Goal: Obtain resource: Obtain resource

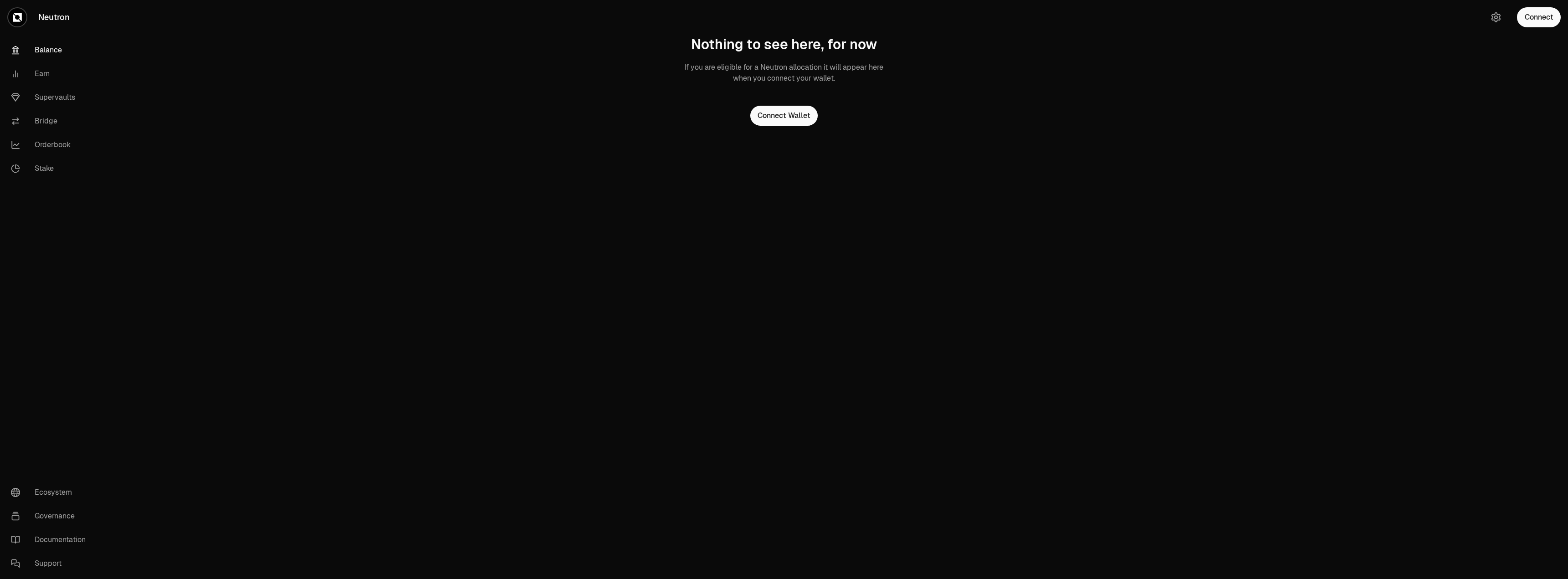
click at [62, 51] on link "Balance" at bounding box center [51, 50] width 95 height 23
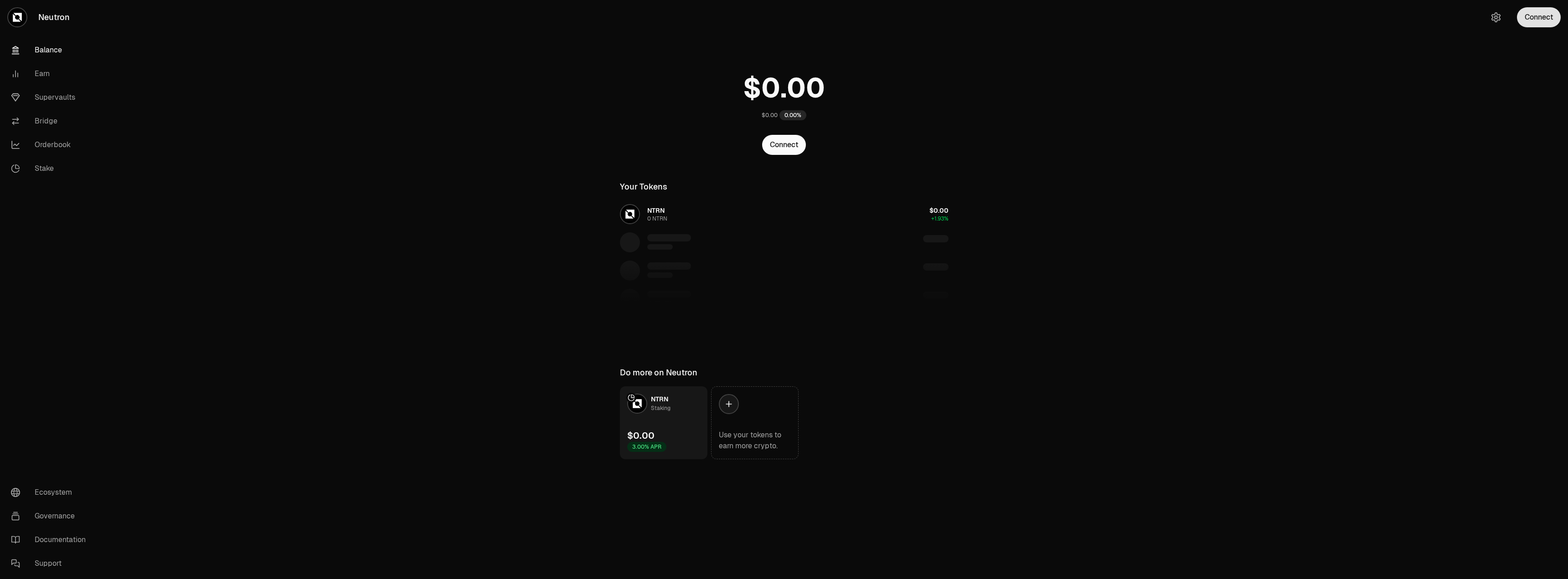
click at [1529, 15] on button "Connect" at bounding box center [1539, 17] width 44 height 20
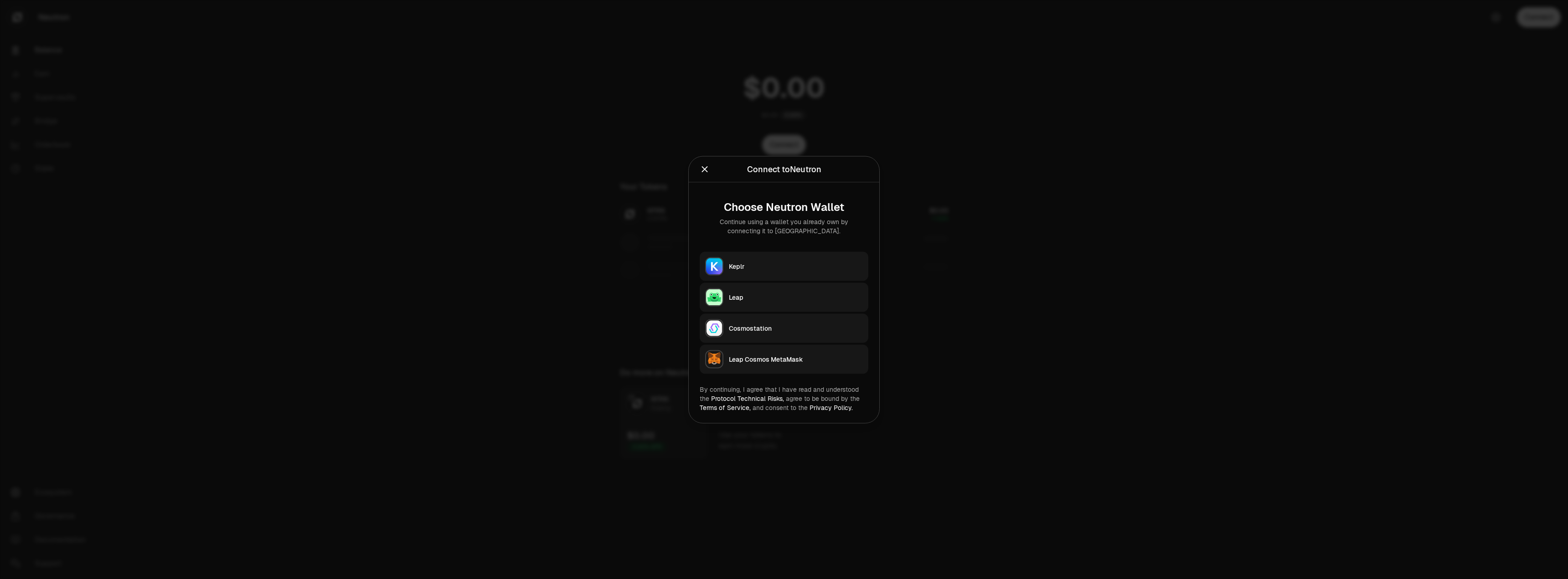
click at [778, 267] on div "Keplr" at bounding box center [795, 266] width 134 height 9
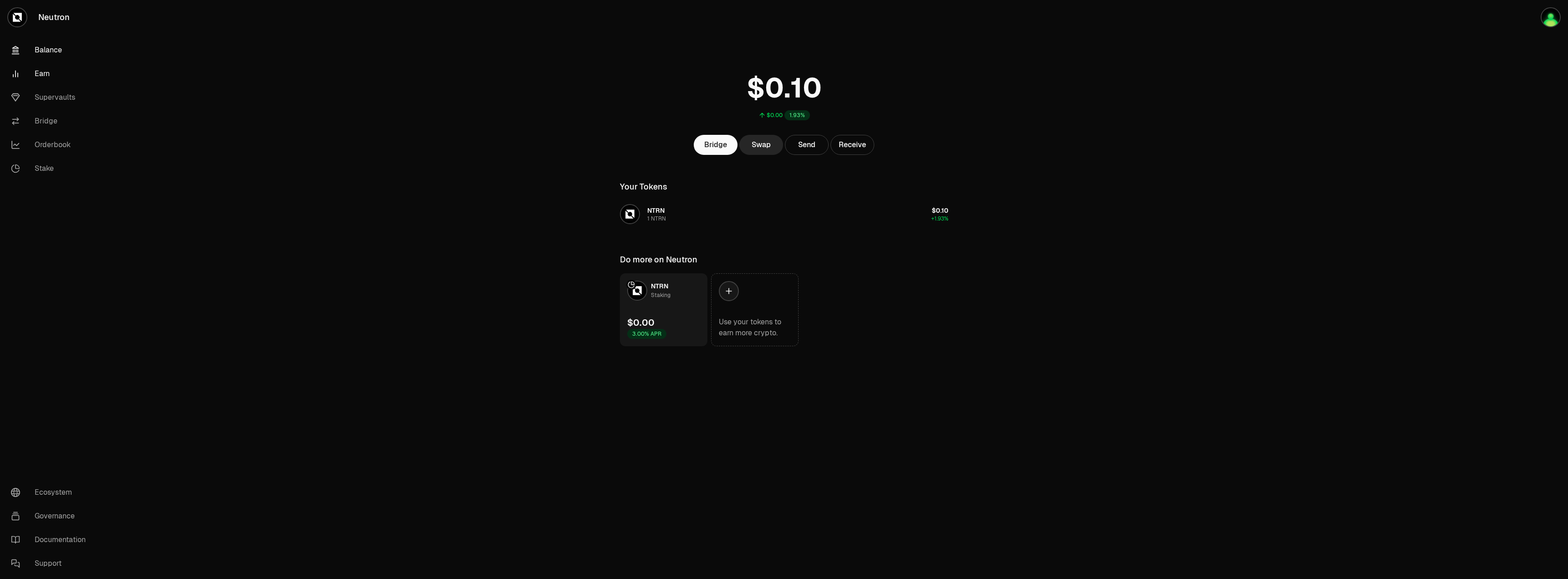
click at [47, 74] on link "Earn" at bounding box center [51, 73] width 95 height 23
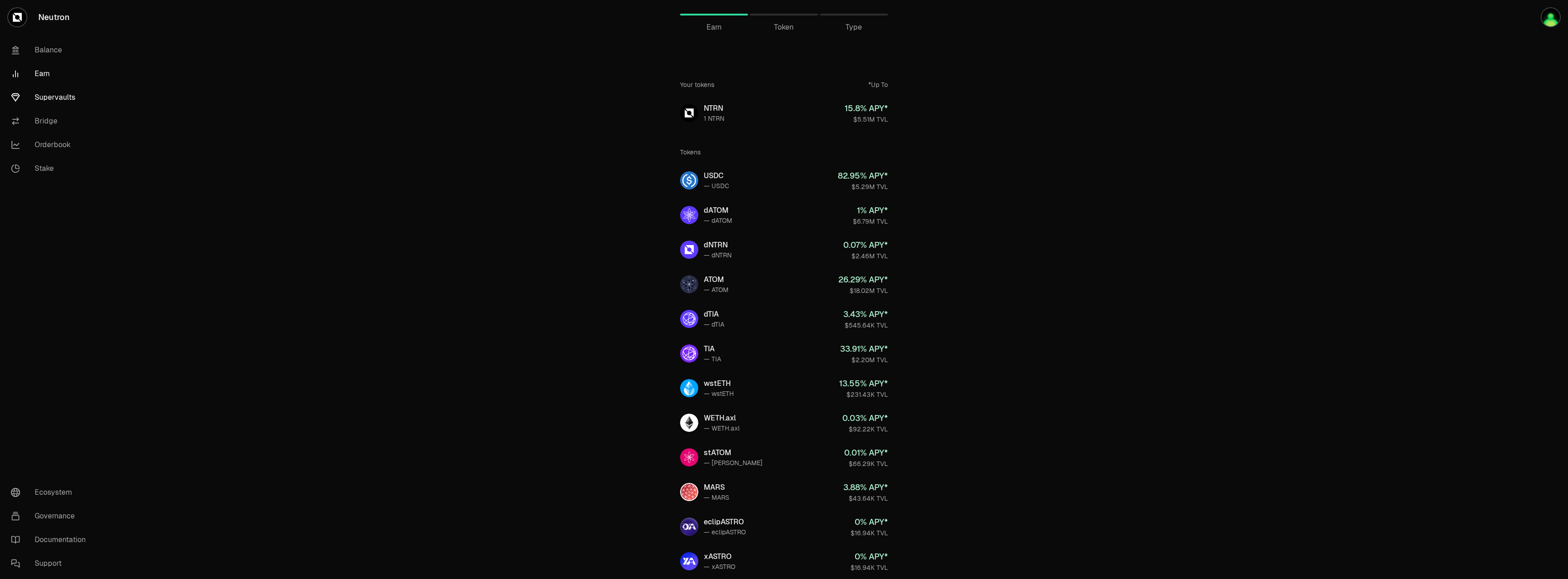
click at [61, 100] on link "Supervaults" at bounding box center [51, 98] width 95 height 23
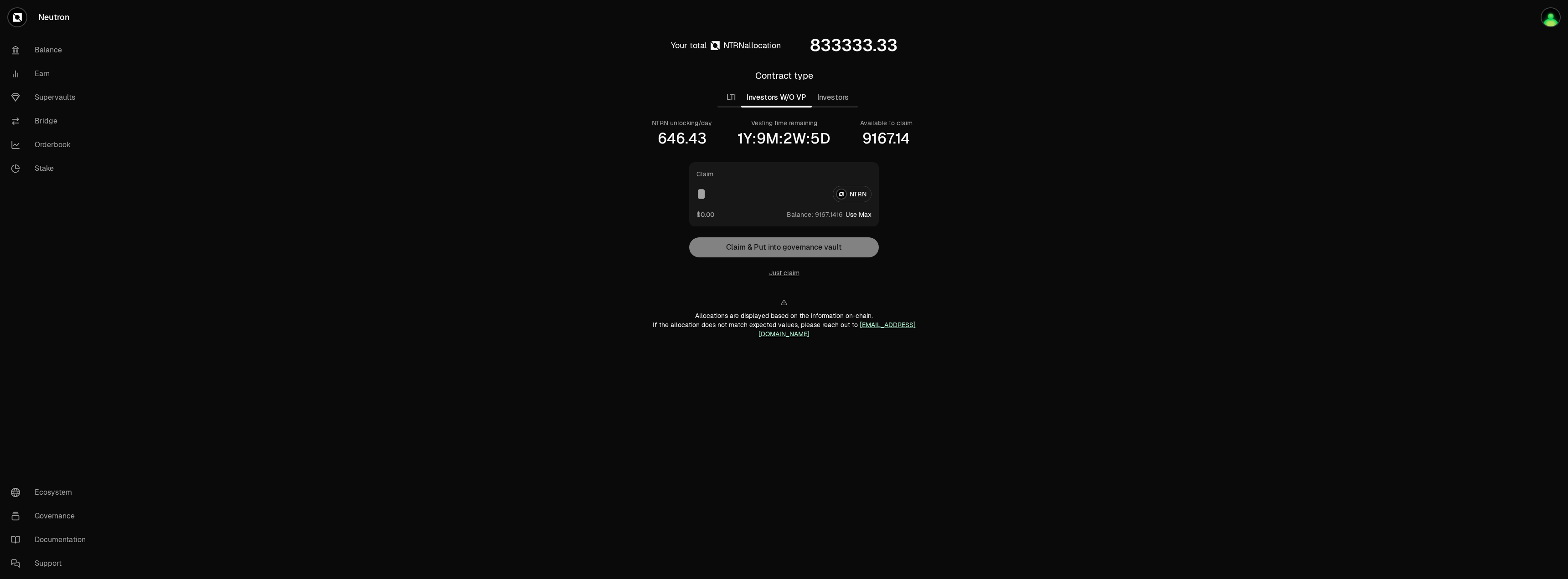
click at [789, 102] on button "Investors W/O VP" at bounding box center [776, 98] width 70 height 19
drag, startPoint x: 827, startPoint y: 215, endPoint x: 822, endPoint y: 215, distance: 5.0
click at [822, 215] on span "0 1 2 3 4 5 6 7 8 9 0 1 2 3 4 5 6 7 8 9 0 1 2 3 4 5 6 7 8 9 0 1 2 3 4 5 6 7 8 9" at bounding box center [822, 214] width 14 height 8
click at [823, 216] on span "6" at bounding box center [823, 214] width 4 height 8
drag, startPoint x: 831, startPoint y: 219, endPoint x: 818, endPoint y: 217, distance: 13.2
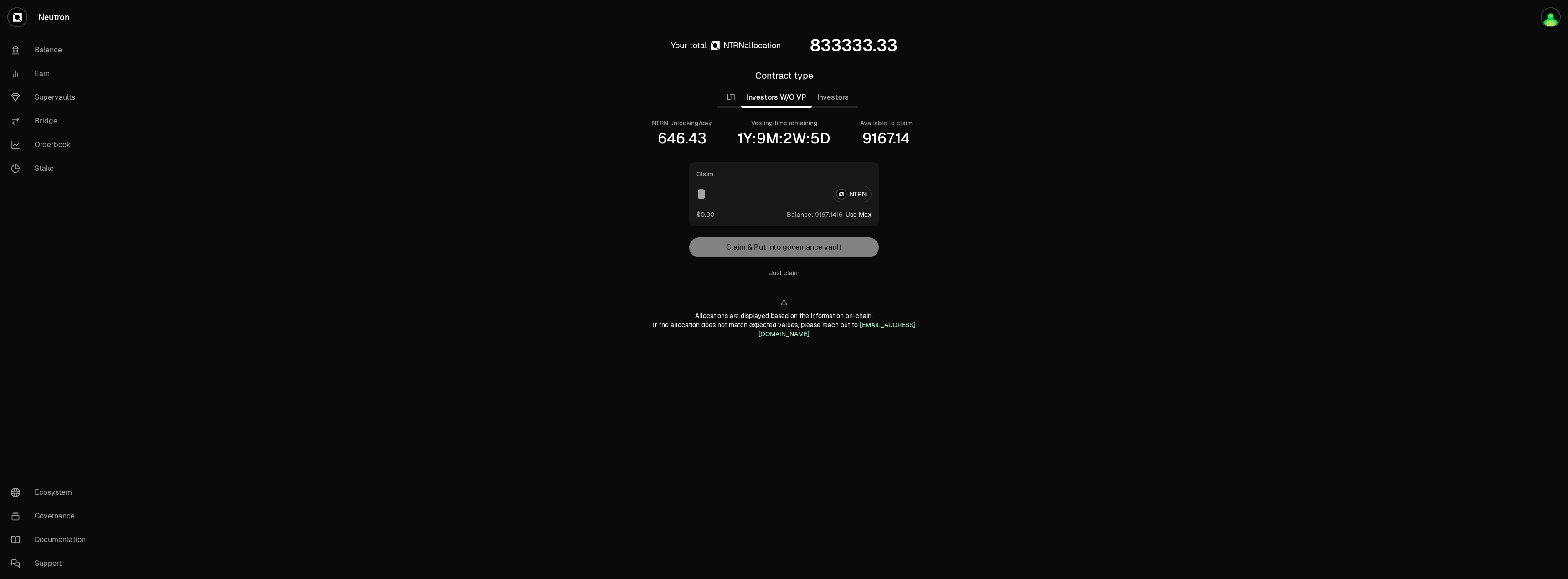
click at [818, 217] on span "0 1 2 3 4 5 6 7 8 9 0 1 2 3 4 5 6 7 8 9 0 1 2 3 4 5 6 7 8 9 0 1 2 3 4 5 6 7 8 9…" at bounding box center [829, 215] width 34 height 10
click at [818, 217] on span "9" at bounding box center [817, 214] width 4 height 8
click at [866, 217] on button "Use Max" at bounding box center [858, 214] width 26 height 9
type input "**********"
click at [834, 102] on button "Investors" at bounding box center [833, 98] width 43 height 19
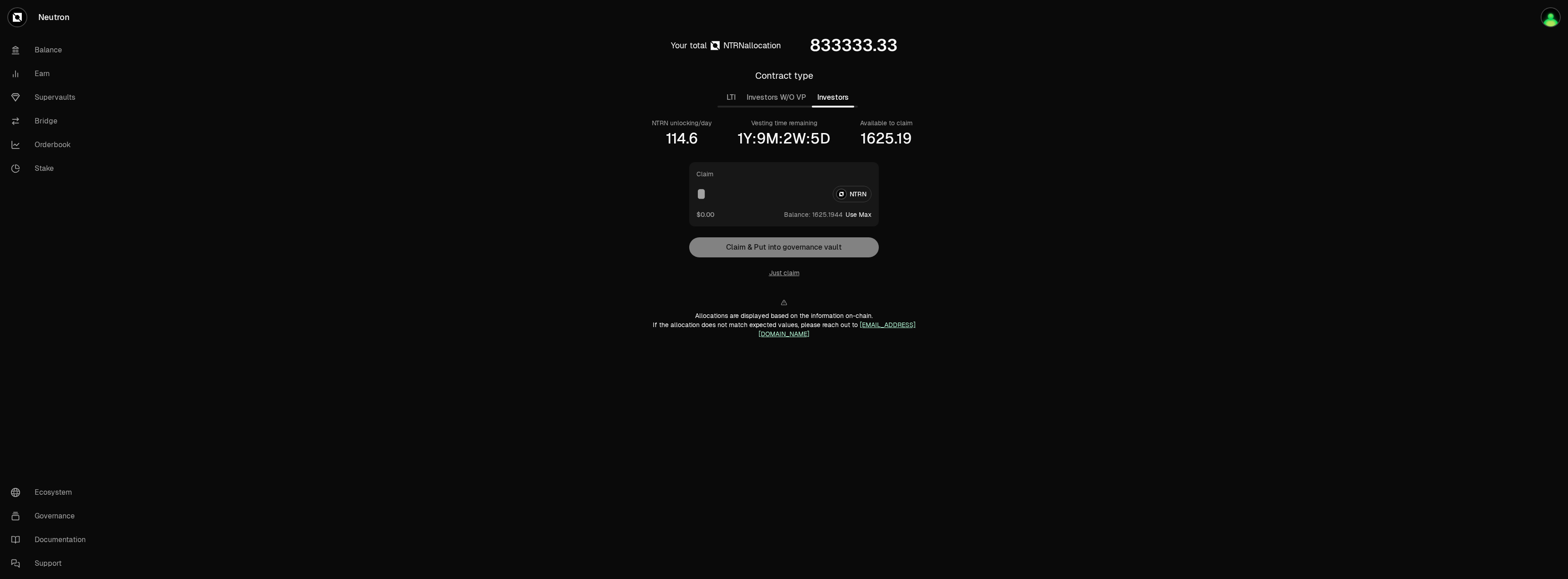
click at [795, 99] on button "Investors W/O VP" at bounding box center [776, 98] width 70 height 19
click at [816, 98] on button "Investors" at bounding box center [833, 98] width 43 height 19
click at [790, 98] on button "Investors W/O VP" at bounding box center [776, 98] width 70 height 19
click at [828, 98] on button "Investors" at bounding box center [833, 98] width 43 height 19
click at [786, 97] on button "Investors W/O VP" at bounding box center [776, 98] width 70 height 19
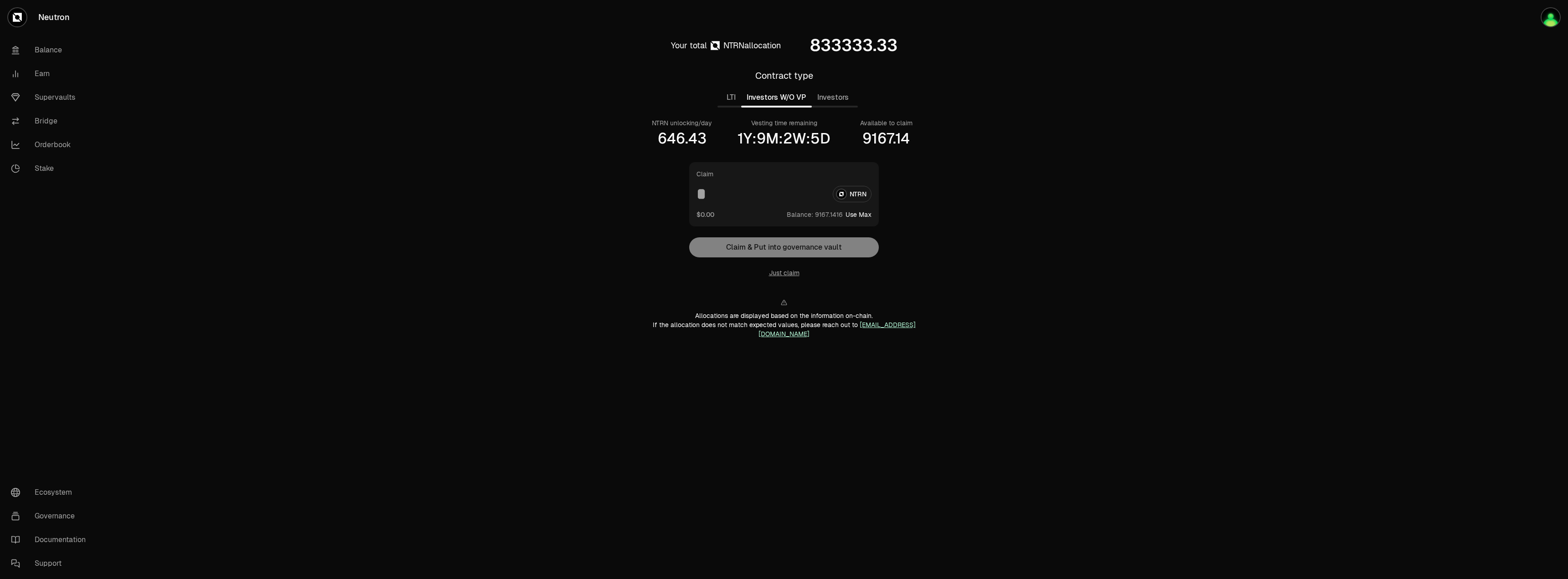
click at [811, 97] on button "Investors W/O VP" at bounding box center [776, 98] width 70 height 19
click at [790, 98] on button "Investors W/O VP" at bounding box center [776, 98] width 70 height 19
click at [822, 98] on button "Investors" at bounding box center [833, 98] width 43 height 19
click at [797, 98] on button "Investors W/O VP" at bounding box center [776, 98] width 70 height 19
click at [737, 96] on button "LTI" at bounding box center [731, 98] width 20 height 19
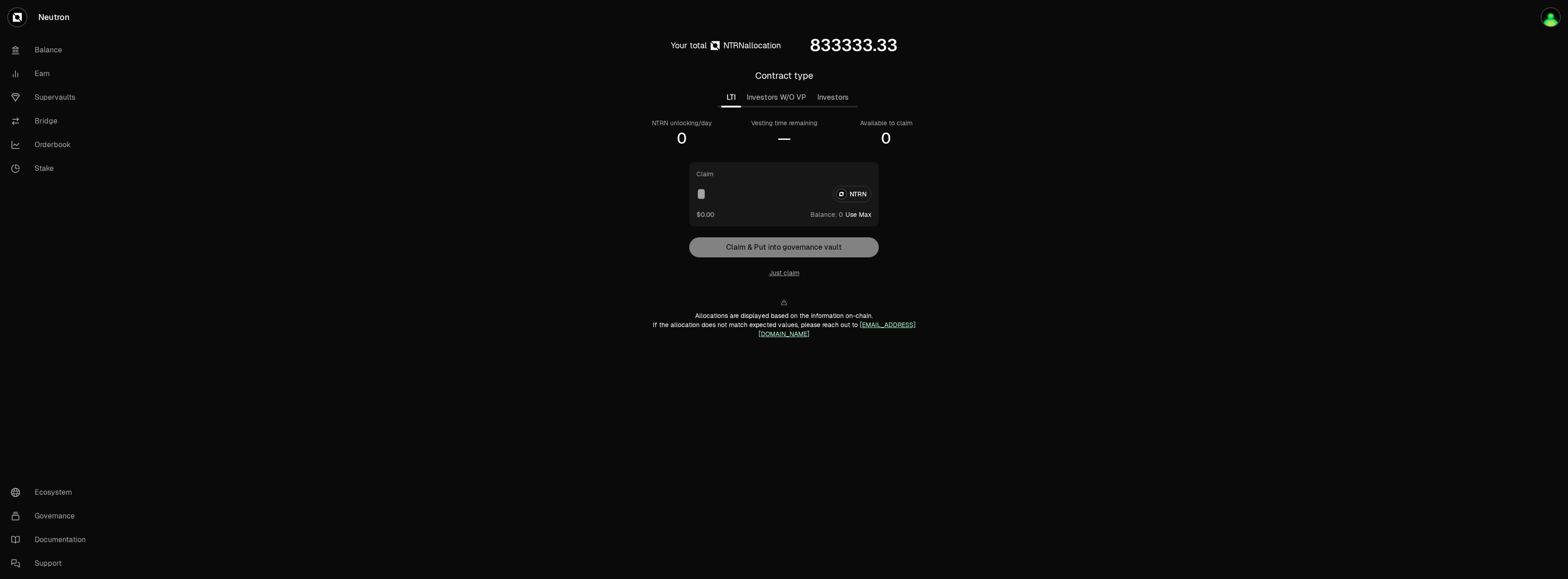
click at [764, 96] on button "Investors W/O VP" at bounding box center [776, 98] width 70 height 19
click at [836, 98] on button "Investors" at bounding box center [833, 98] width 43 height 19
click at [797, 101] on button "Investors W/O VP" at bounding box center [776, 98] width 70 height 19
drag, startPoint x: 860, startPoint y: 136, endPoint x: 888, endPoint y: 136, distance: 28.0
click at [888, 136] on div "Available to claim 9167.14" at bounding box center [886, 133] width 91 height 29
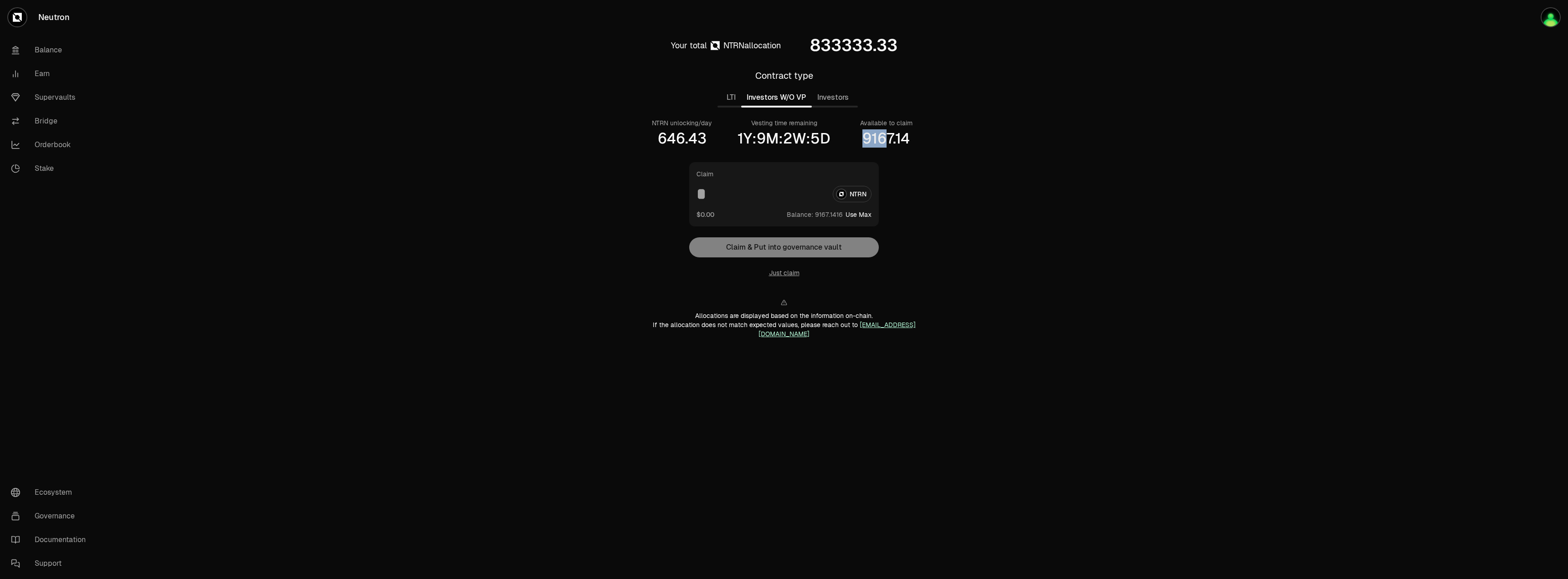
click at [888, 136] on div "9167.14" at bounding box center [886, 139] width 48 height 19
drag, startPoint x: 840, startPoint y: 138, endPoint x: 802, endPoint y: 138, distance: 38.0
click at [802, 138] on div "NTRN unlocking/day 646.43 Vesting time remaining 1Y:9M:2W:5D Available to claim…" at bounding box center [784, 133] width 295 height 29
click at [802, 138] on div "1Y:9M:2W:5D" at bounding box center [784, 139] width 93 height 19
drag, startPoint x: 777, startPoint y: 140, endPoint x: 814, endPoint y: 140, distance: 37.0
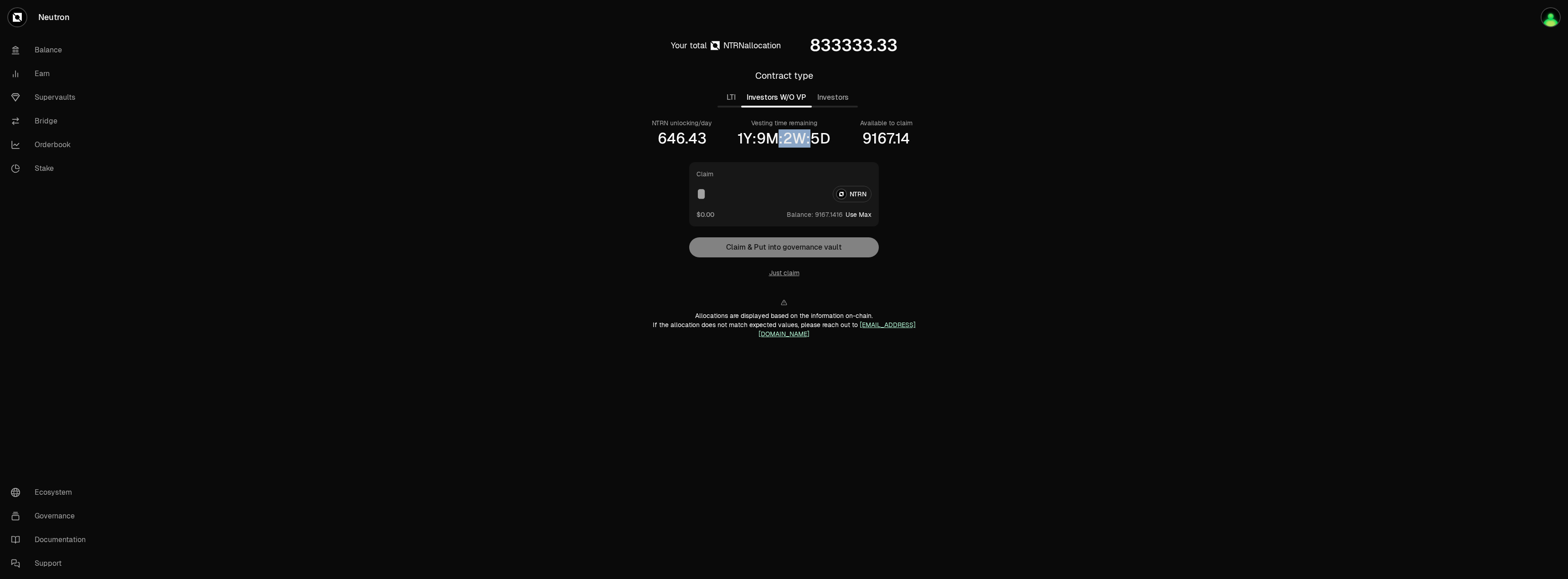
click at [814, 140] on div "1Y:9M:2W:5D" at bounding box center [784, 139] width 93 height 19
drag, startPoint x: 830, startPoint y: 139, endPoint x: 797, endPoint y: 140, distance: 33.0
click at [797, 140] on div "1Y:9M:2W:5D" at bounding box center [784, 139] width 93 height 19
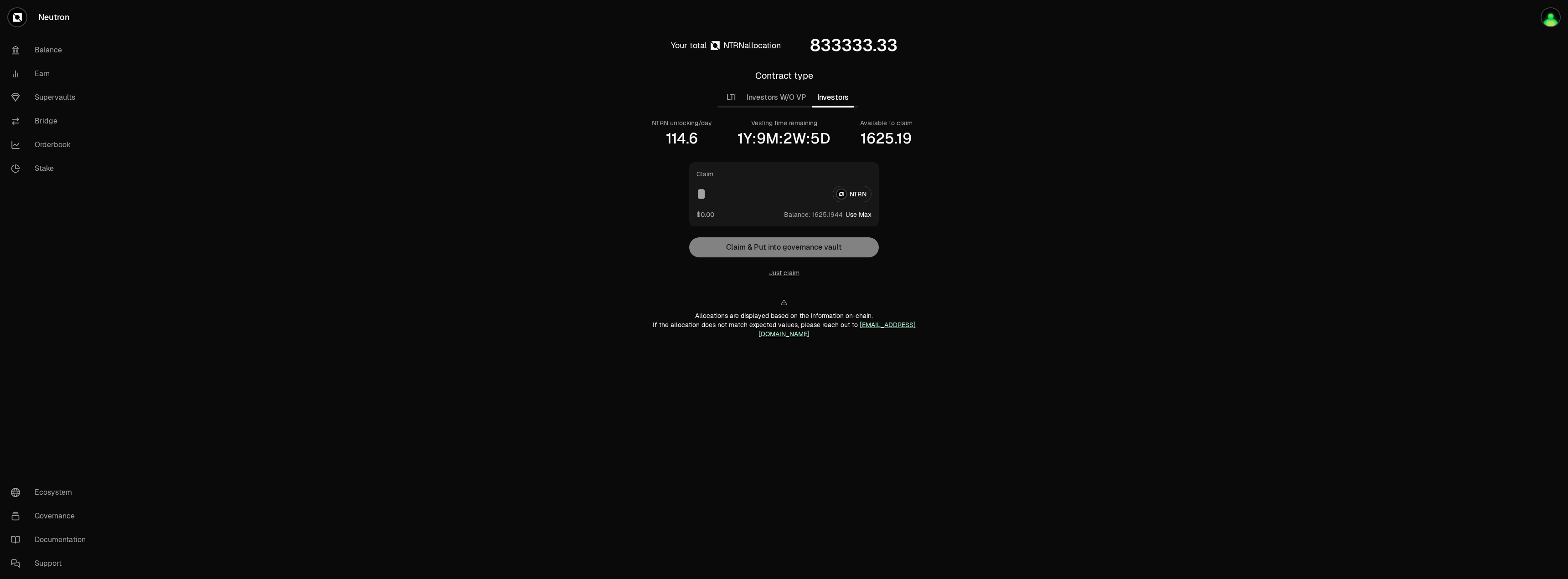
click at [830, 98] on button "Investors" at bounding box center [833, 98] width 43 height 19
click at [805, 100] on button "Investors W/O VP" at bounding box center [776, 98] width 70 height 19
click at [839, 100] on button "Investors" at bounding box center [833, 98] width 43 height 19
click at [782, 99] on button "Investors W/O VP" at bounding box center [776, 98] width 70 height 19
click at [826, 100] on button "Investors" at bounding box center [833, 98] width 43 height 19
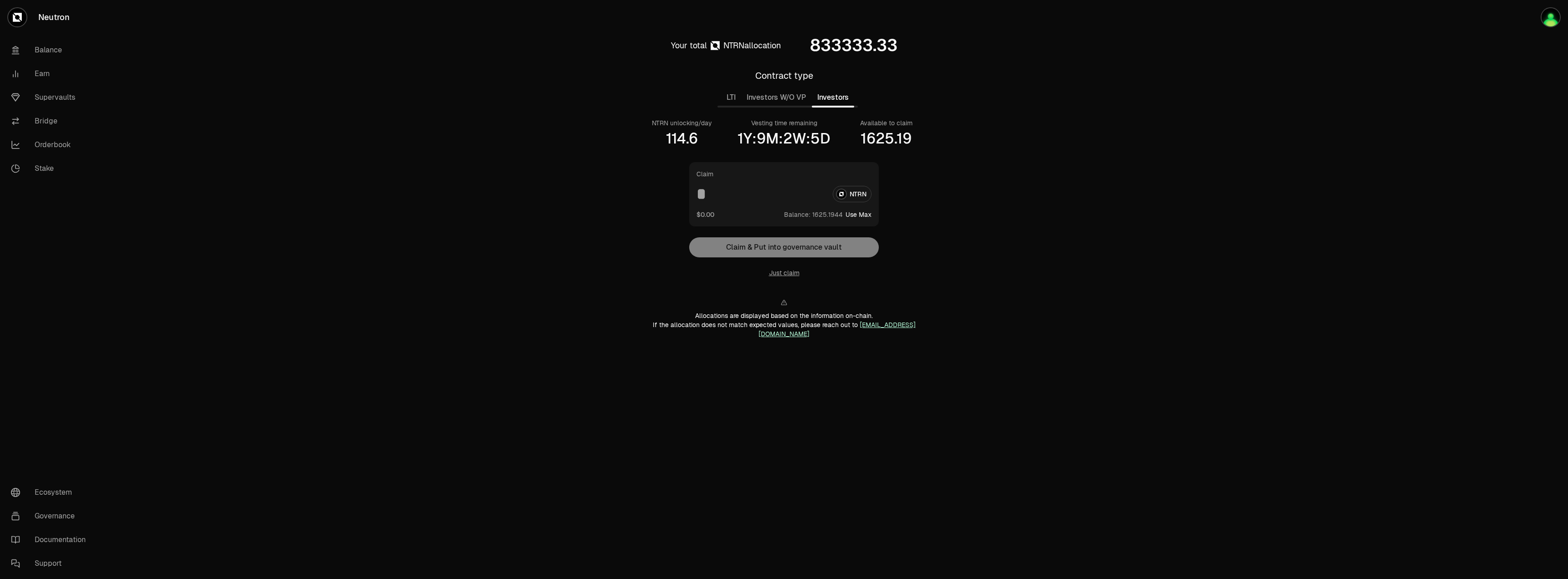
click at [859, 219] on button "Use Max" at bounding box center [858, 214] width 26 height 9
type input "**********"
click at [782, 98] on button "Investors W/O VP" at bounding box center [776, 98] width 70 height 19
click at [858, 215] on button "Use Max" at bounding box center [858, 214] width 26 height 9
type input "**********"
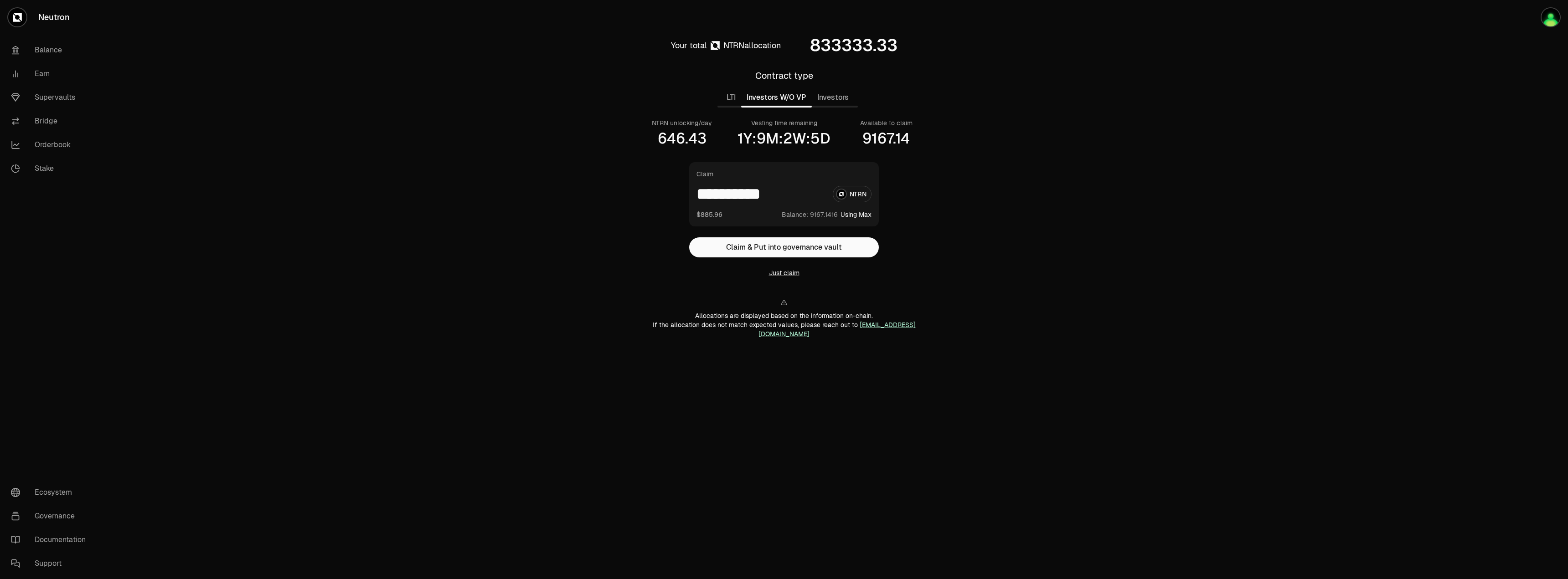
click at [790, 274] on button "Just claim" at bounding box center [784, 273] width 30 height 9
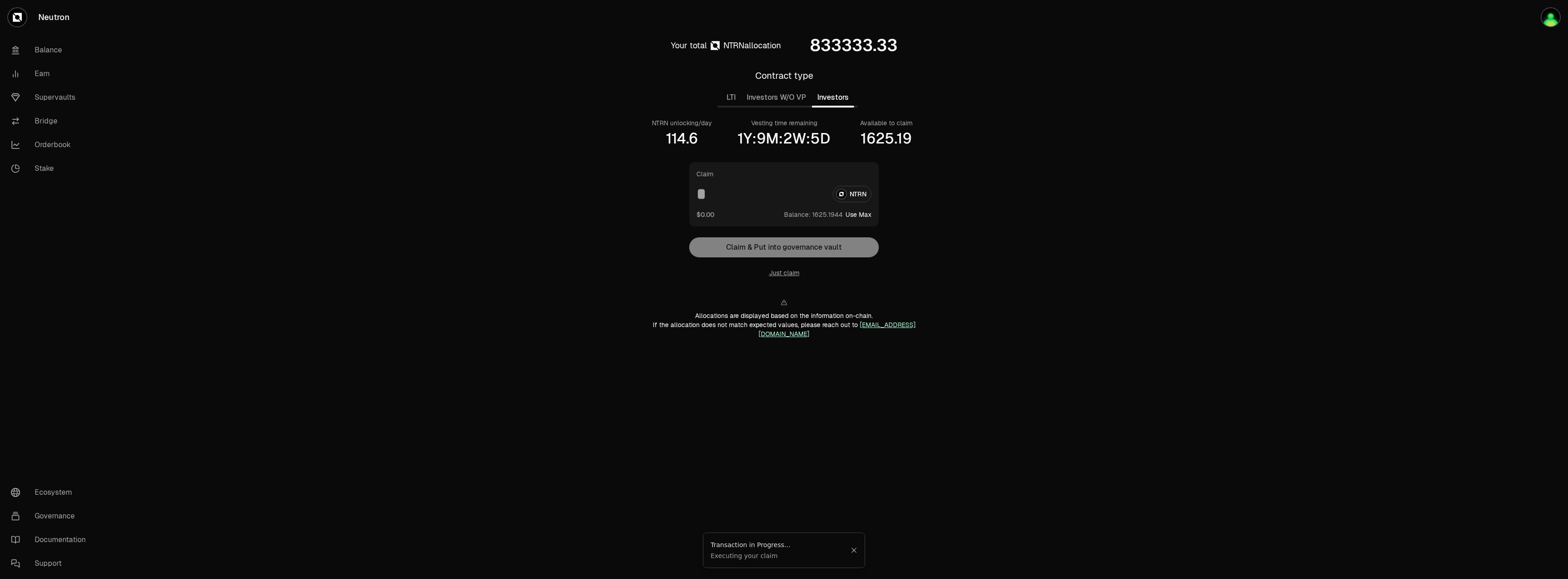
click at [840, 100] on button "Investors" at bounding box center [833, 98] width 43 height 19
click at [857, 214] on button "Use Max" at bounding box center [858, 214] width 26 height 9
type input "**********"
click at [865, 213] on button "Using Max" at bounding box center [856, 214] width 31 height 9
type input "**********"
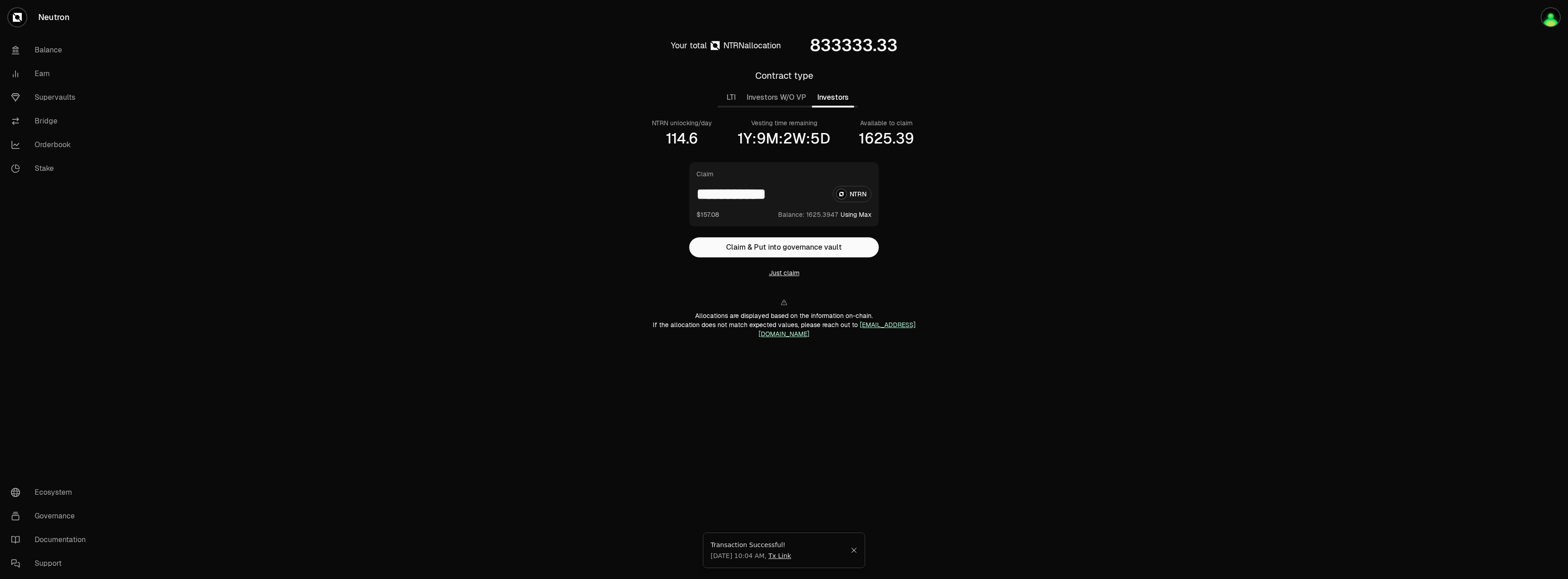
click at [789, 276] on button "Just claim" at bounding box center [784, 273] width 30 height 9
click at [1149, 90] on main "Your total NTRN allocation 833333.33 Contract type LTI Investors W/O VP Investo…" at bounding box center [835, 198] width 1466 height 397
